Goal: Task Accomplishment & Management: Manage account settings

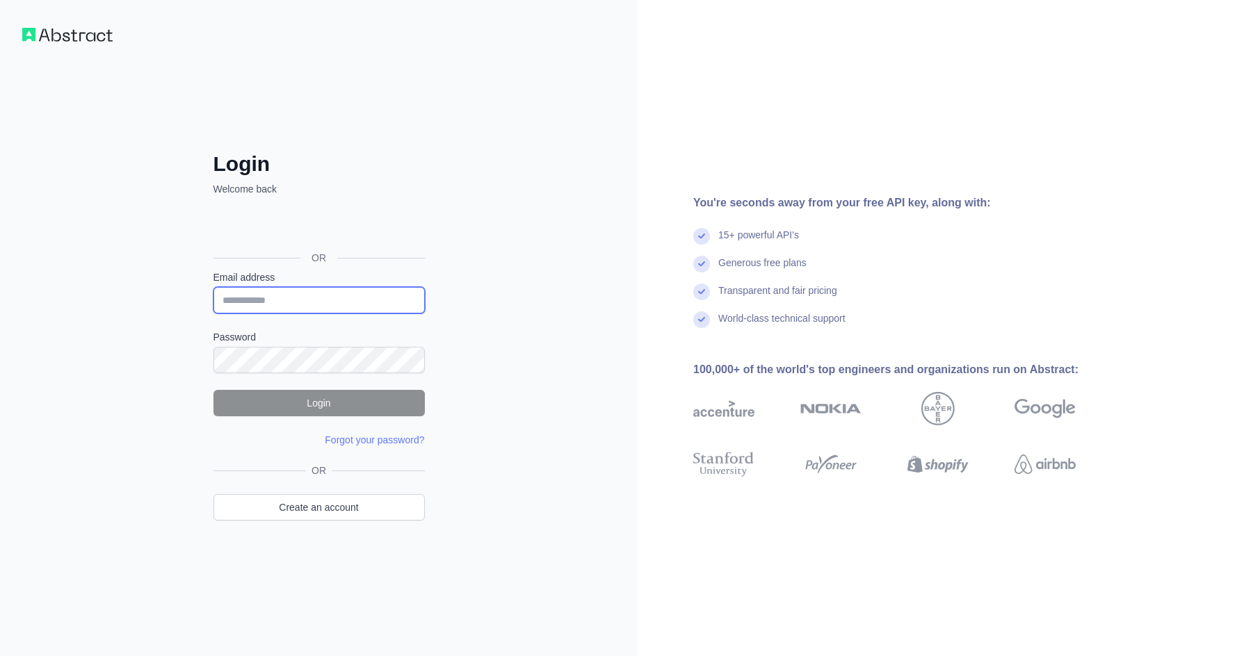
click at [249, 297] on input "Email address" at bounding box center [318, 300] width 211 height 26
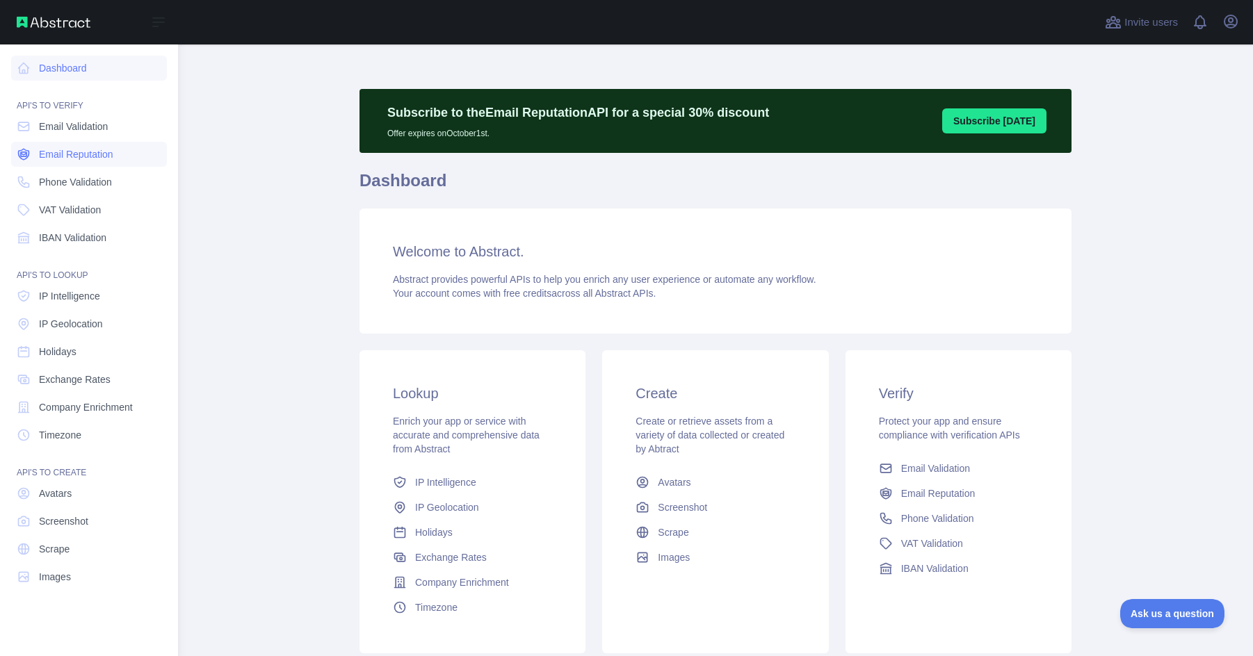
click at [51, 152] on span "Email Reputation" at bounding box center [76, 154] width 74 height 14
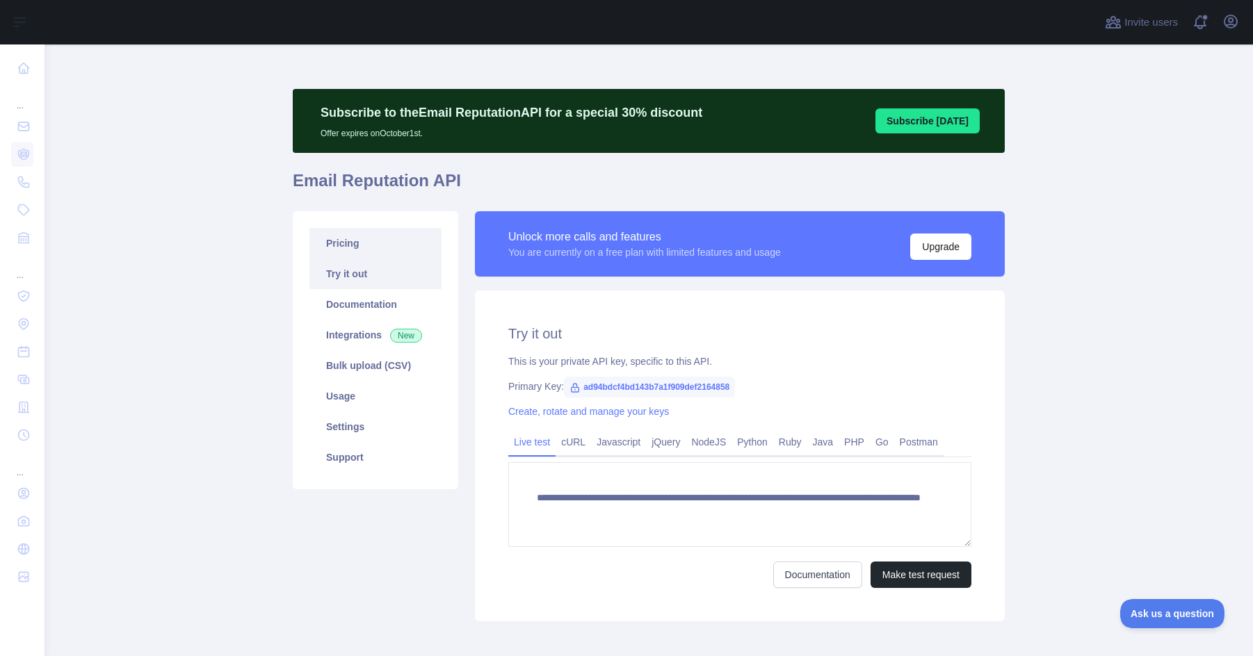
click at [366, 244] on link "Pricing" at bounding box center [375, 243] width 132 height 31
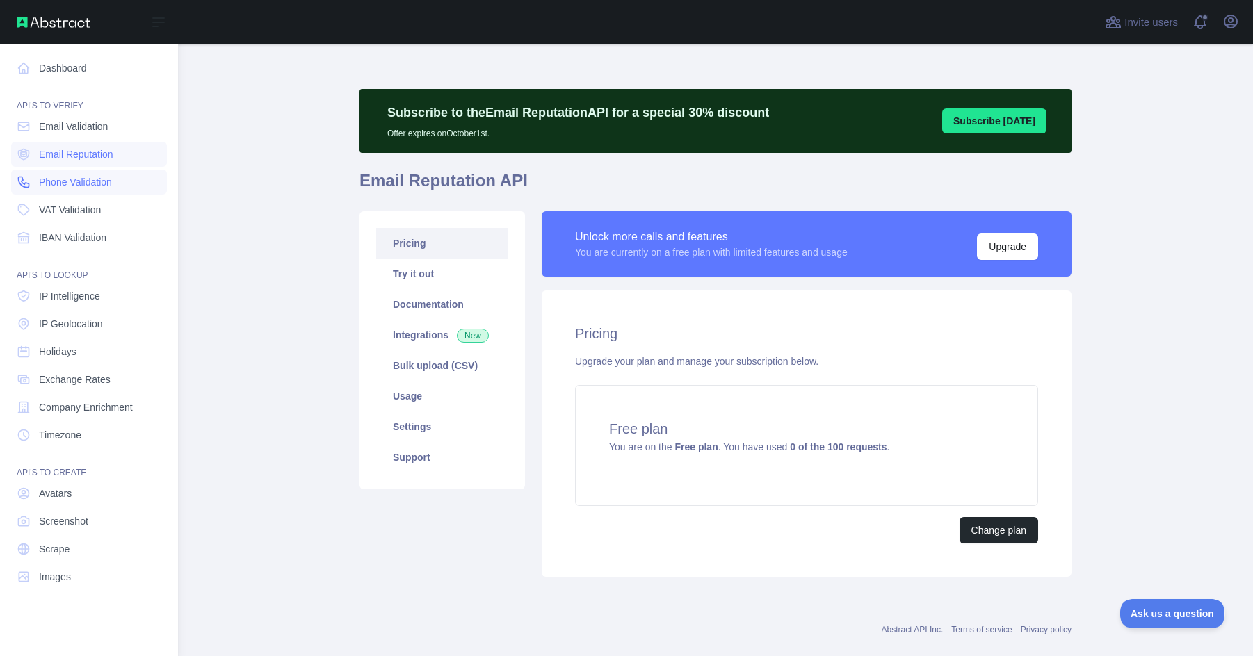
click at [49, 185] on span "Phone Validation" at bounding box center [75, 182] width 73 height 14
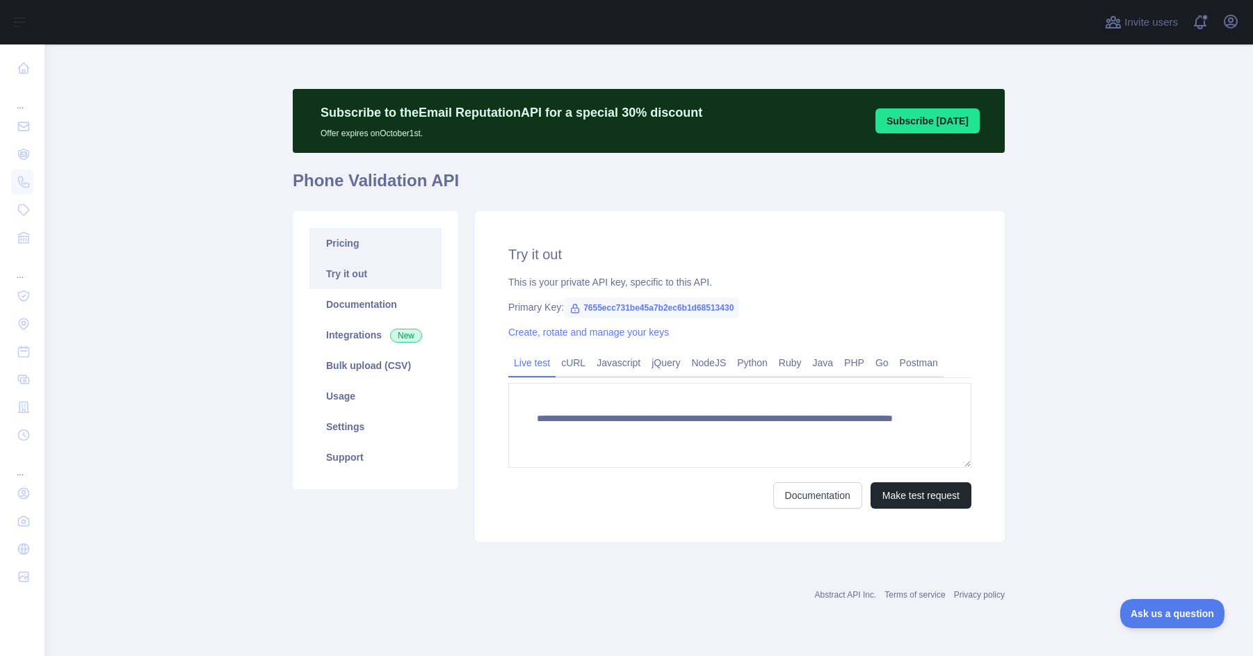
click at [389, 254] on link "Pricing" at bounding box center [375, 243] width 132 height 31
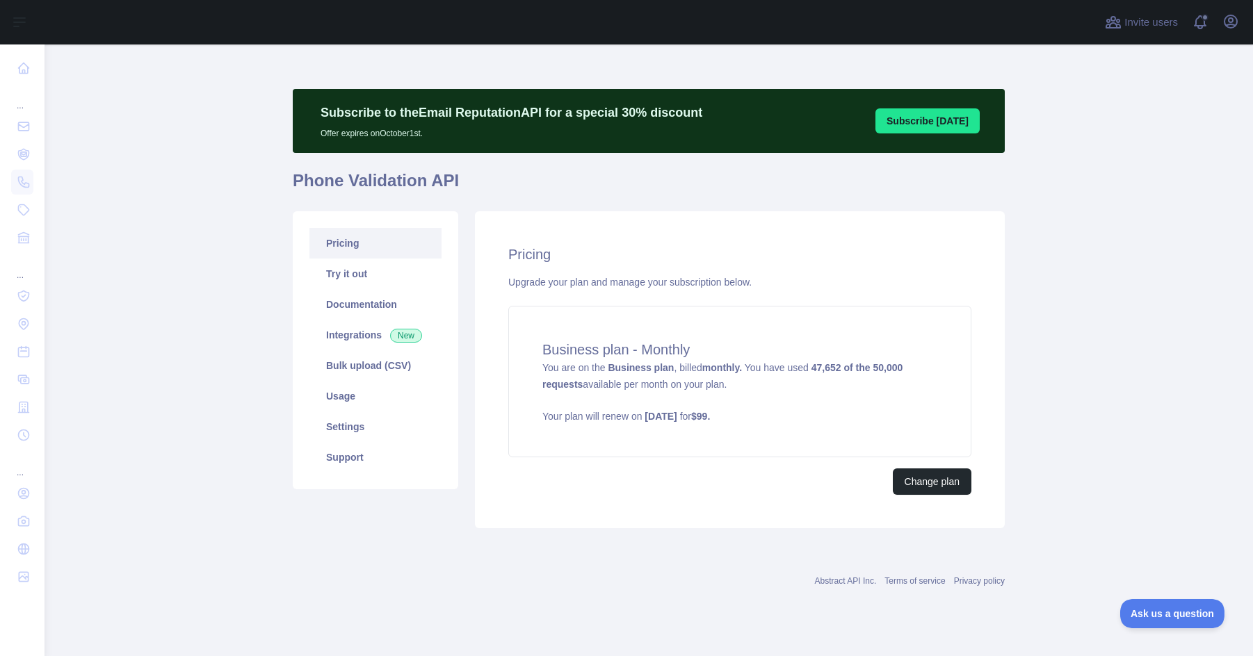
click at [685, 216] on div "Pricing Upgrade your plan and manage your subscription below. Business plan - M…" at bounding box center [740, 369] width 530 height 317
drag, startPoint x: 1041, startPoint y: 314, endPoint x: 1011, endPoint y: 325, distance: 32.8
click at [1041, 314] on main "Subscribe to the Email Reputation API for a special 30 % discount Offer expires…" at bounding box center [648, 350] width 1208 height 612
click at [1108, 339] on main "Subscribe to the Email Reputation API for a special 30 % discount Offer expires…" at bounding box center [648, 350] width 1208 height 612
click at [878, 417] on p "Your plan will renew on [DATE] for $ 99 ." at bounding box center [739, 416] width 395 height 14
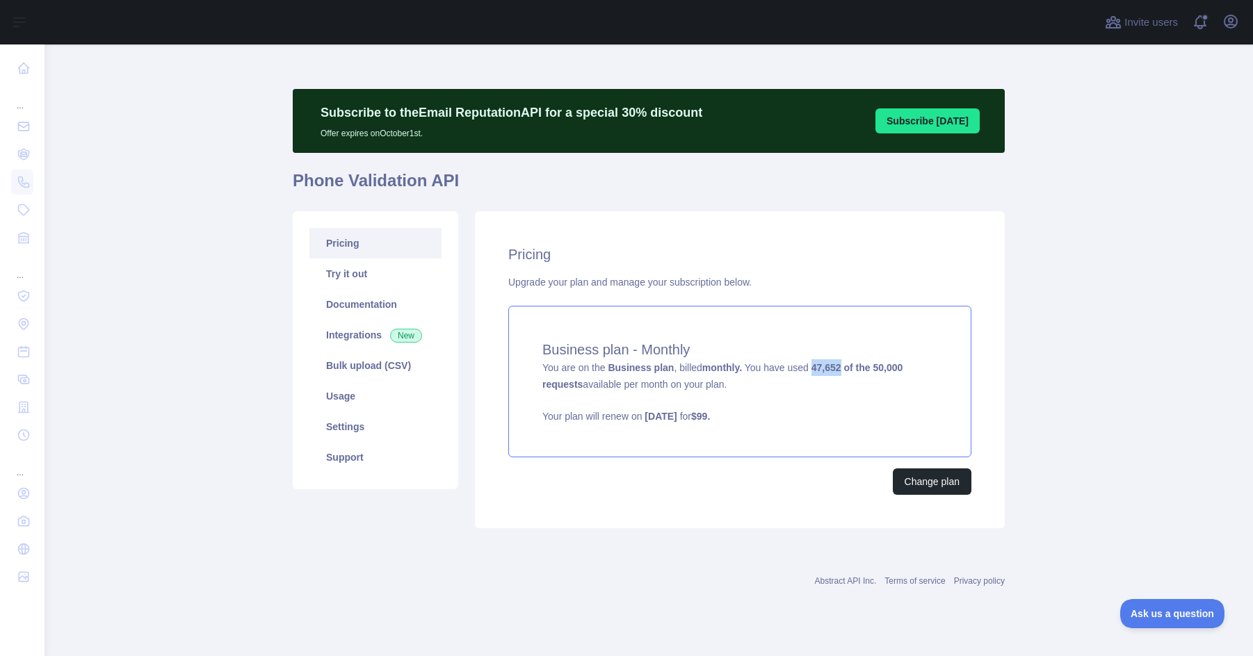
drag, startPoint x: 810, startPoint y: 369, endPoint x: 836, endPoint y: 371, distance: 26.5
click at [836, 371] on strong "47,652 of the 50,000 requests" at bounding box center [722, 376] width 360 height 28
copy span "47,652"
drag, startPoint x: 803, startPoint y: 366, endPoint x: 711, endPoint y: 326, distance: 100.0
click at [711, 326] on div "Business plan - Monthly You are on the Business plan , billed monthly. You have…" at bounding box center [739, 382] width 463 height 152
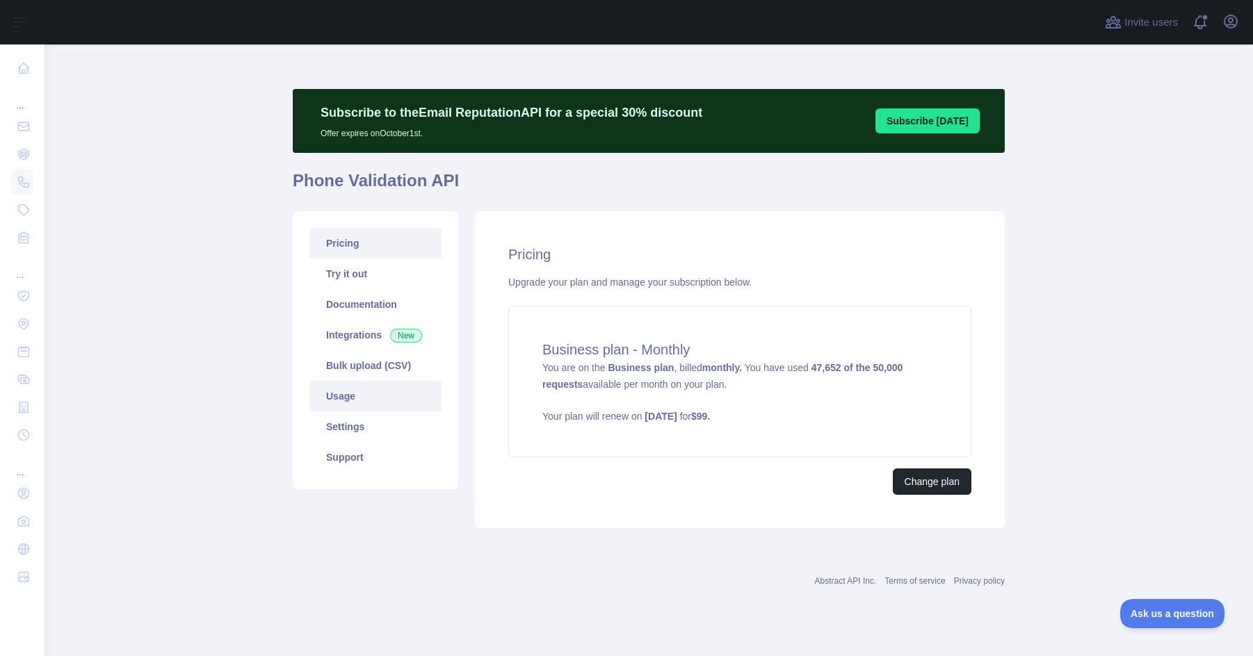
click at [353, 393] on link "Usage" at bounding box center [375, 396] width 132 height 31
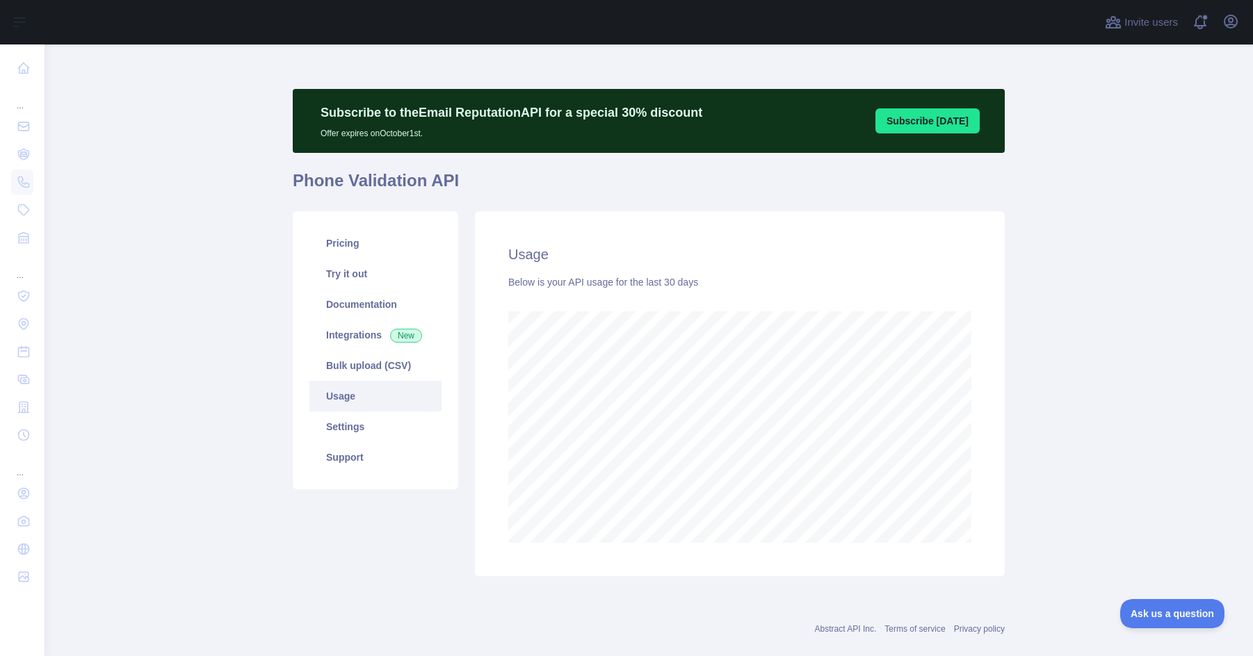
scroll to position [612, 1198]
click at [338, 295] on link "Documentation" at bounding box center [375, 304] width 132 height 31
click at [375, 275] on link "Try it out" at bounding box center [375, 274] width 132 height 31
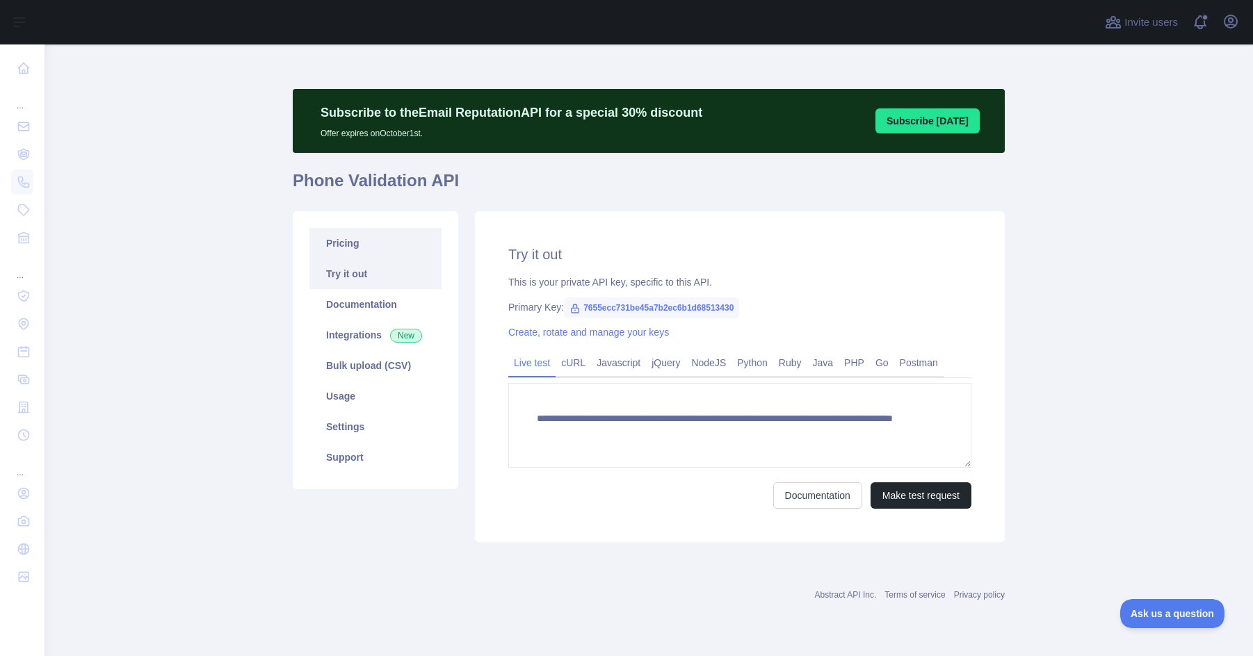
click at [368, 249] on link "Pricing" at bounding box center [375, 243] width 132 height 31
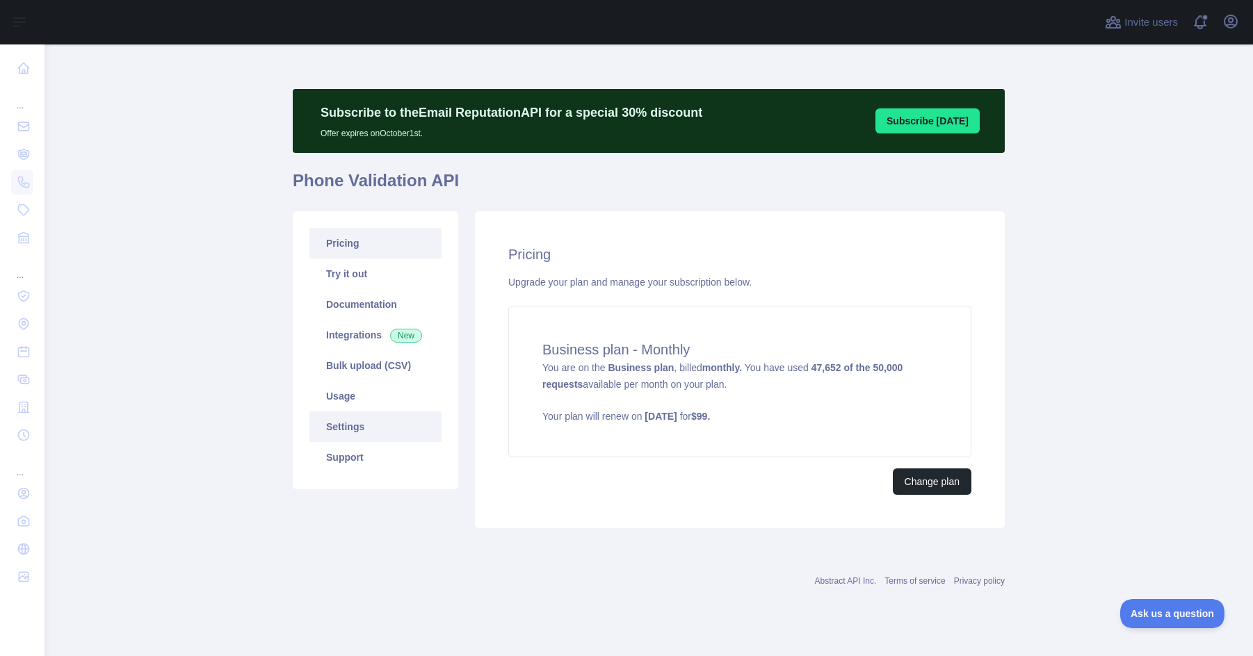
click at [357, 430] on link "Settings" at bounding box center [375, 427] width 132 height 31
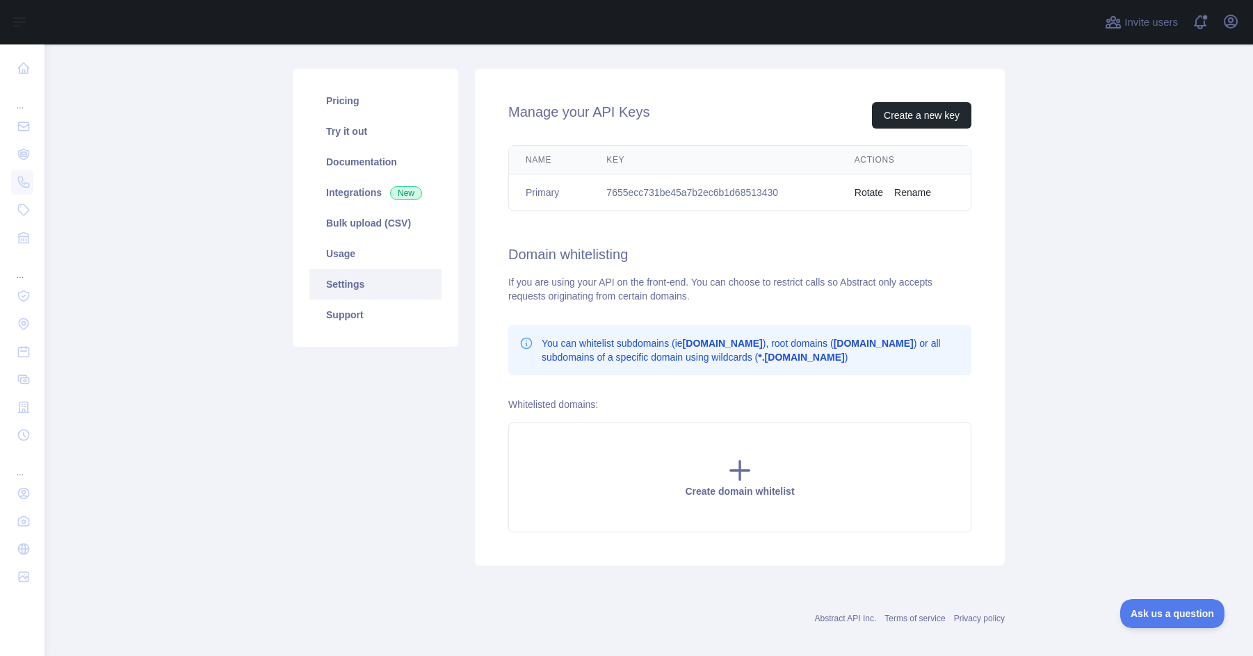
scroll to position [155, 0]
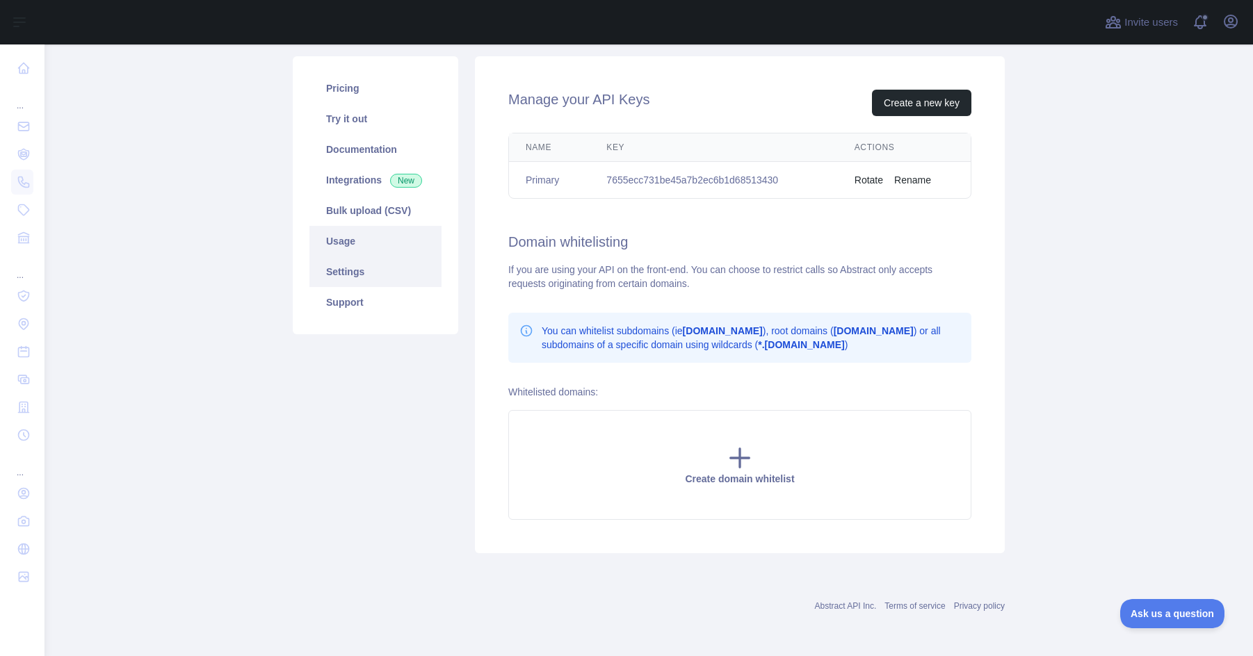
click at [359, 240] on link "Usage" at bounding box center [375, 241] width 132 height 31
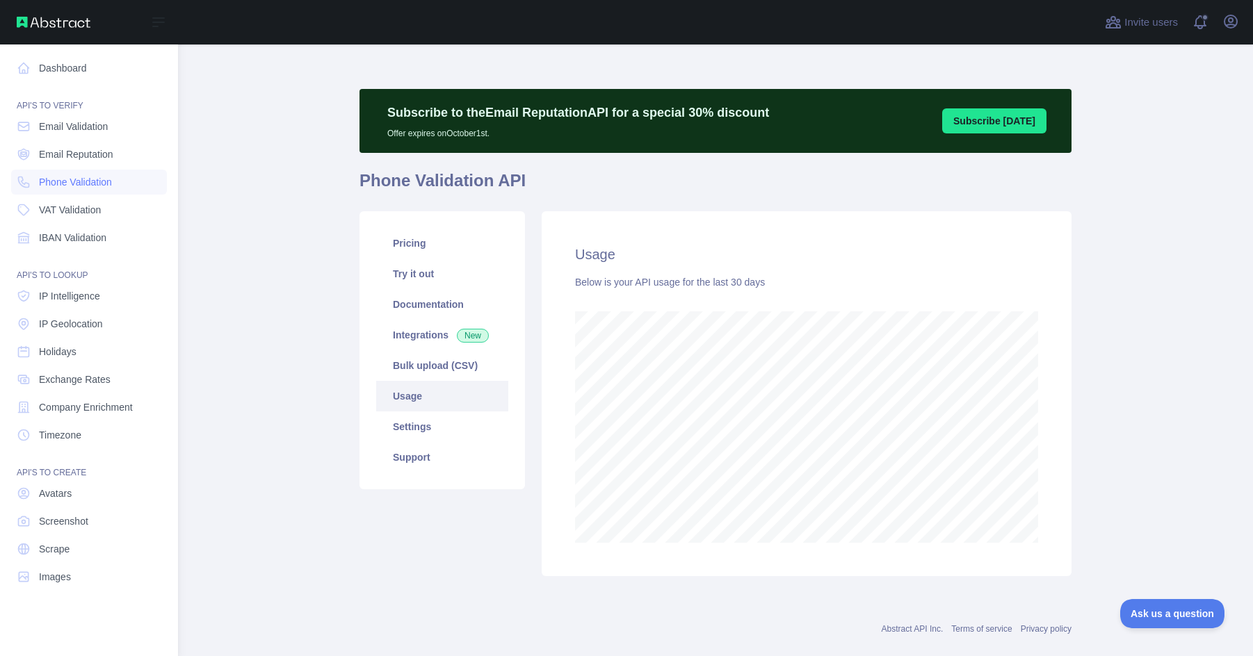
scroll to position [694617, 694165]
click at [47, 72] on link "Dashboard" at bounding box center [89, 68] width 156 height 25
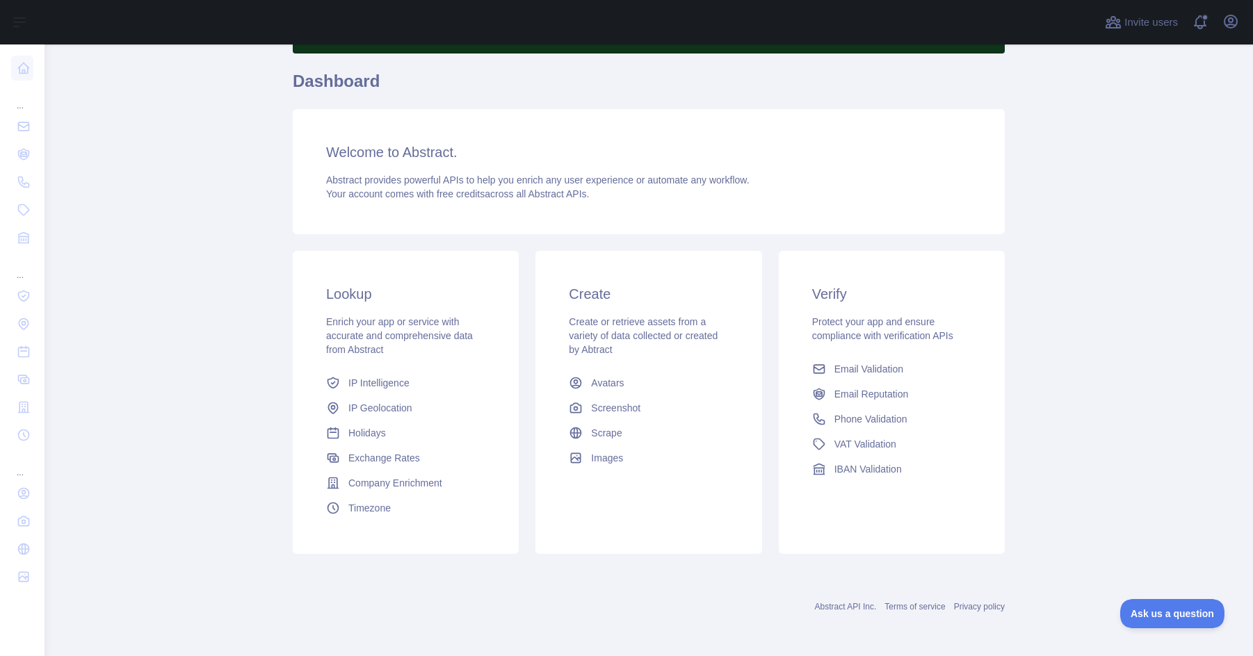
scroll to position [100, 0]
